Goal: Task Accomplishment & Management: Complete application form

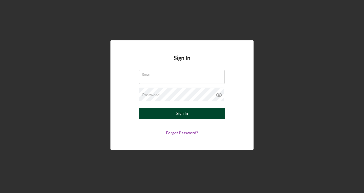
type input "chanceatlife2@yahoo.com"
click at [205, 116] on button "Sign In" at bounding box center [182, 113] width 86 height 11
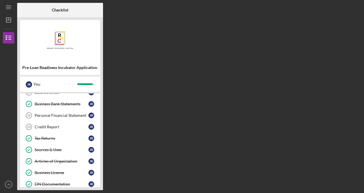
scroll to position [179, 0]
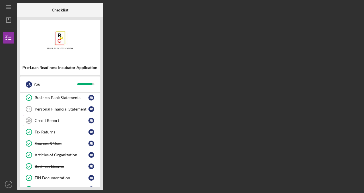
click at [49, 118] on div "Credit Report" at bounding box center [62, 120] width 54 height 5
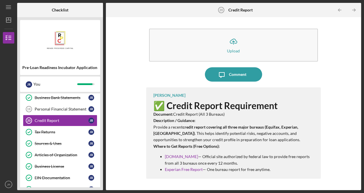
click at [313, 161] on p "AnnualCreditReport.com — Official site authorized by federal law to provide fre…" at bounding box center [240, 159] width 150 height 13
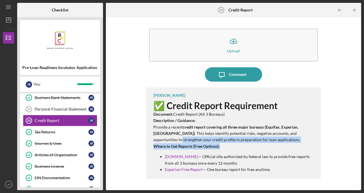
drag, startPoint x: 323, startPoint y: 136, endPoint x: 319, endPoint y: 156, distance: 20.1
click at [319, 156] on div "Icon/Upload Upload Icon/Message Comment Kai Dumont ✅ Credit Report Requirement …" at bounding box center [233, 103] width 249 height 167
click at [287, 165] on p "AnnualCreditReport.com — Official site authorized by federal law to provide fre…" at bounding box center [240, 159] width 150 height 13
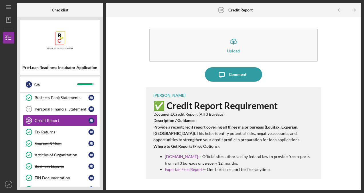
click at [280, 144] on p "Where to Get Reports (Free Options):" at bounding box center [234, 146] width 162 height 6
click at [293, 122] on p "Description / Guidance: Provide a recent credit report covering all three major…" at bounding box center [234, 130] width 162 height 26
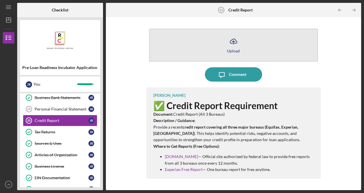
click at [233, 55] on button "Icon/Upload Upload" at bounding box center [233, 45] width 169 height 33
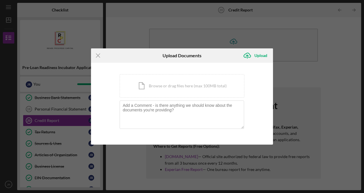
click at [302, 76] on div "Icon/Menu Close Upload Documents Icon/Upload Upload You're uploading documents …" at bounding box center [182, 96] width 364 height 193
click at [98, 57] on icon "Icon/Menu Close" at bounding box center [98, 55] width 14 height 14
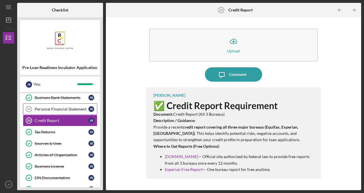
click at [62, 107] on div "Personal Financial Statement" at bounding box center [62, 109] width 54 height 5
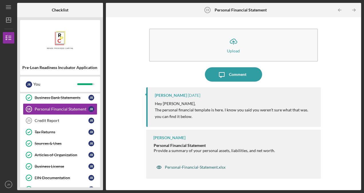
click at [209, 167] on div "Personal-Financial-Statement.xlsx" at bounding box center [195, 167] width 61 height 5
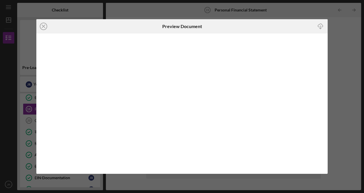
click at [320, 25] on icon "Icon/Download" at bounding box center [320, 26] width 13 height 13
click at [41, 26] on icon "Icon/Close" at bounding box center [43, 26] width 14 height 14
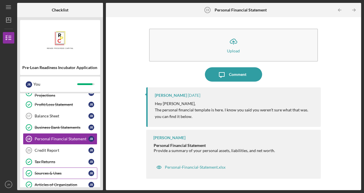
scroll to position [148, 0]
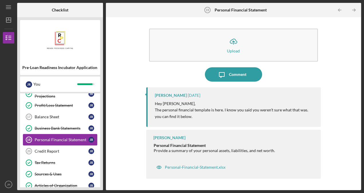
click at [74, 138] on div "Personal Financial Statement" at bounding box center [62, 139] width 54 height 5
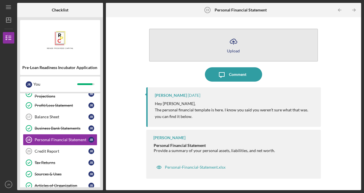
click at [236, 40] on icon "Icon/Upload" at bounding box center [233, 41] width 14 height 14
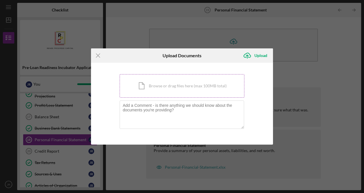
click at [207, 83] on div "Icon/Document Browse or drag files here (max 100MB total) Tap to choose files o…" at bounding box center [182, 85] width 125 height 23
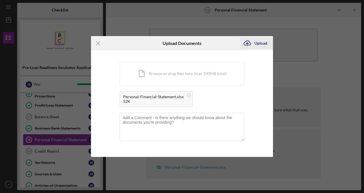
click at [262, 45] on div "Upload" at bounding box center [260, 42] width 13 height 11
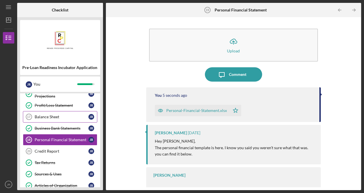
click at [56, 116] on div "Balance Sheet" at bounding box center [62, 116] width 54 height 5
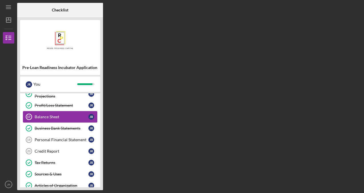
click at [56, 116] on div "Balance Sheet" at bounding box center [62, 116] width 54 height 5
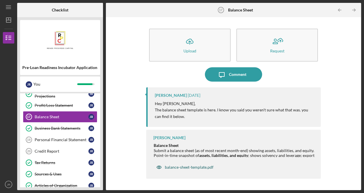
click at [184, 166] on div "balance-sheet-template.pdf" at bounding box center [189, 167] width 49 height 5
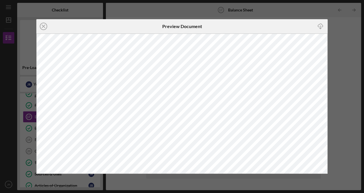
click at [321, 27] on icon "Icon/Download" at bounding box center [320, 26] width 13 height 13
click at [43, 28] on icon "Icon/Close" at bounding box center [43, 26] width 14 height 14
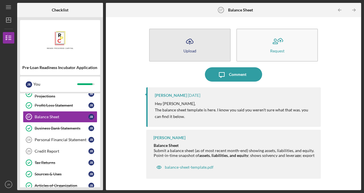
click at [199, 51] on button "Icon/Upload Upload" at bounding box center [190, 45] width 82 height 33
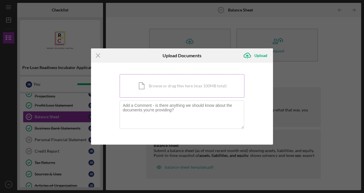
click at [174, 83] on div "Icon/Document Browse or drag files here (max 100MB total) Tap to choose files o…" at bounding box center [182, 85] width 125 height 23
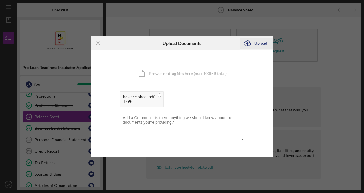
click at [259, 40] on div "Upload" at bounding box center [260, 42] width 13 height 11
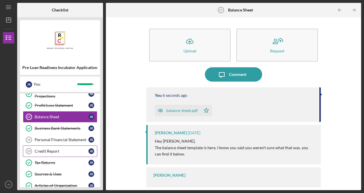
click at [47, 149] on div "Credit Report" at bounding box center [62, 151] width 54 height 5
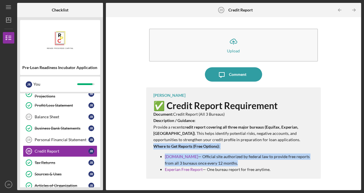
drag, startPoint x: 322, startPoint y: 137, endPoint x: 357, endPoint y: 171, distance: 48.5
click at [357, 171] on div "Icon/Upload Upload Icon/Message Comment Kai Dumont ✅ Credit Report Requirement …" at bounding box center [233, 103] width 249 height 167
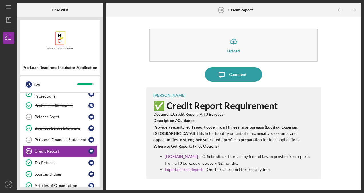
drag, startPoint x: 357, startPoint y: 171, endPoint x: 337, endPoint y: 65, distance: 107.7
click at [337, 65] on div "Icon/Upload Upload Icon/Message Comment Kai Dumont ✅ Credit Report Requirement …" at bounding box center [233, 103] width 249 height 167
click at [198, 170] on link "Experian Free Report" at bounding box center [184, 169] width 38 height 5
click at [183, 170] on link "Experian Free Report" at bounding box center [184, 169] width 38 height 5
